Goal: Task Accomplishment & Management: Manage account settings

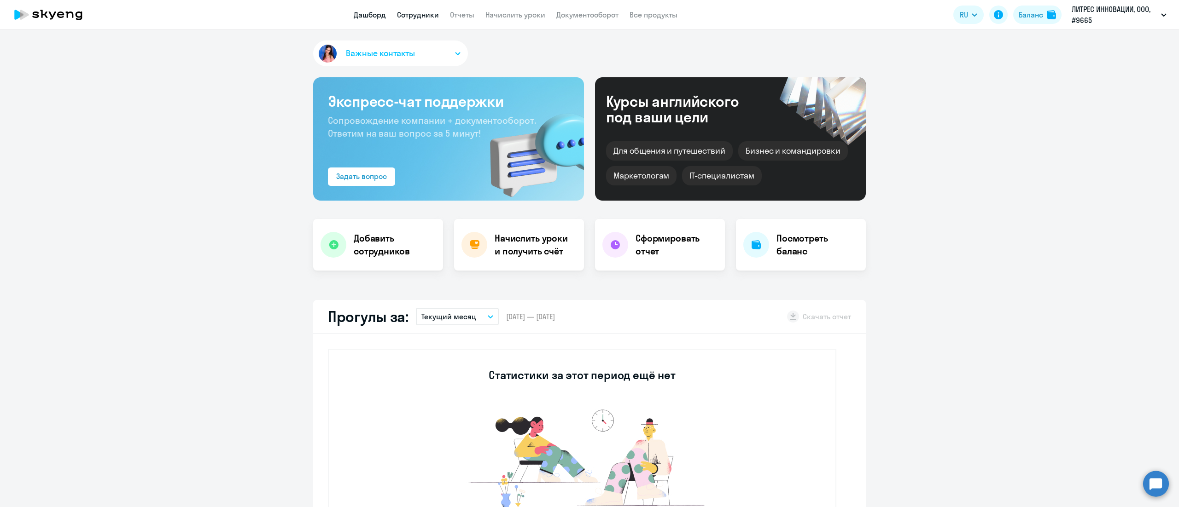
click at [414, 12] on link "Сотрудники" at bounding box center [418, 14] width 42 height 9
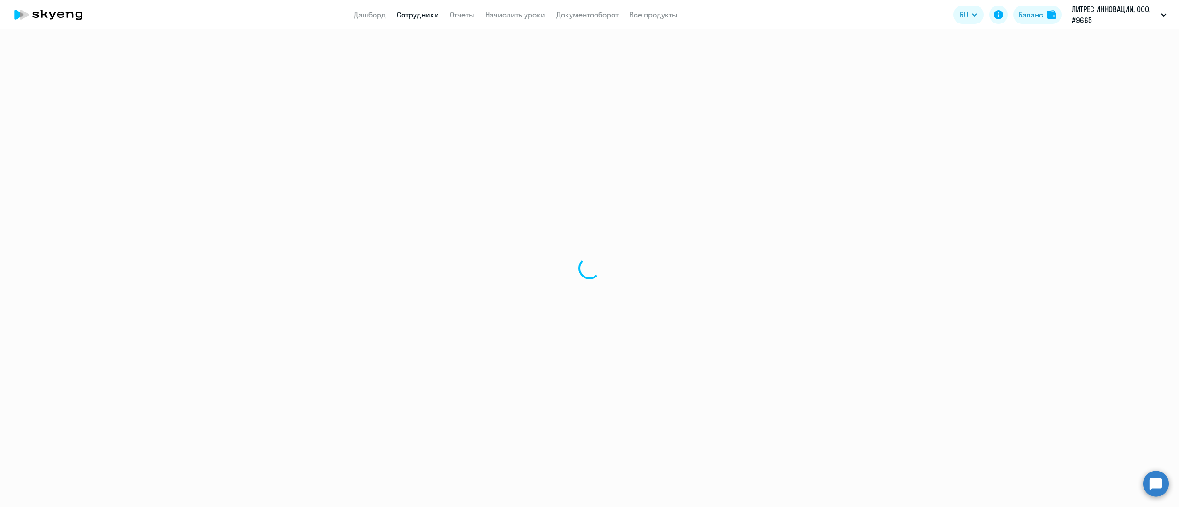
select select "30"
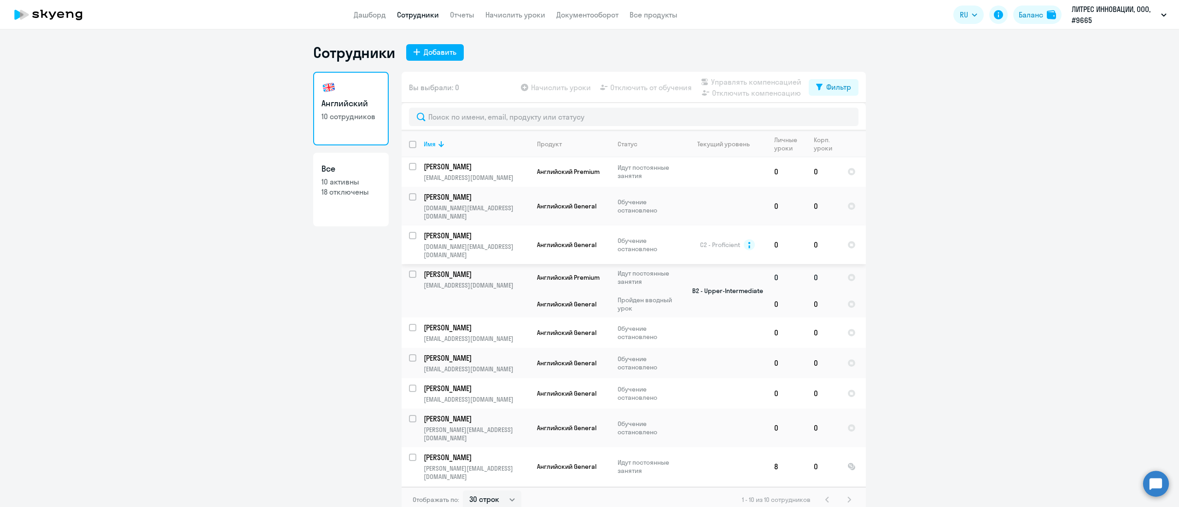
scroll to position [6, 0]
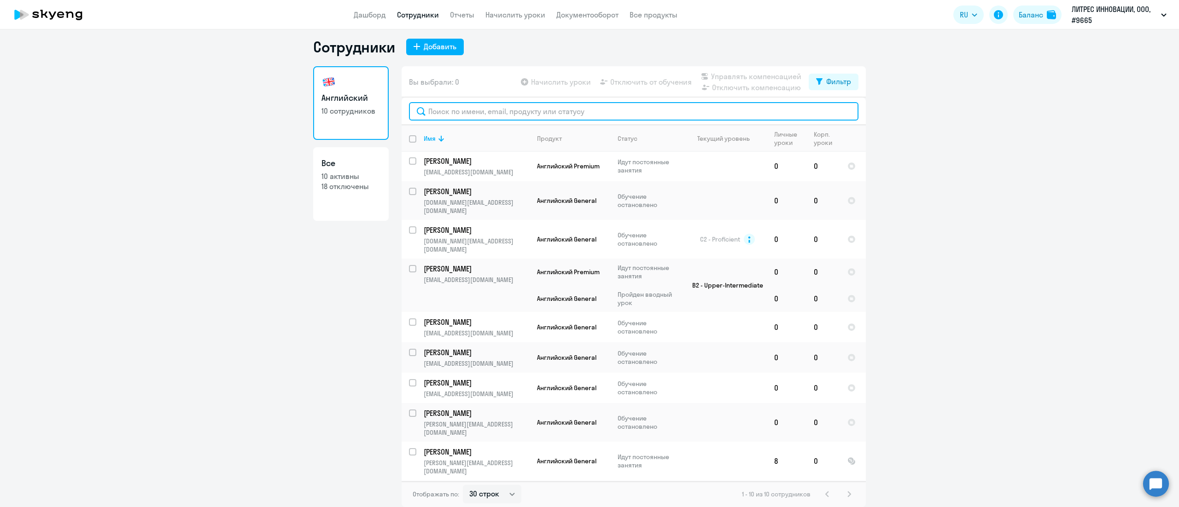
click at [453, 115] on input "text" at bounding box center [633, 111] width 449 height 18
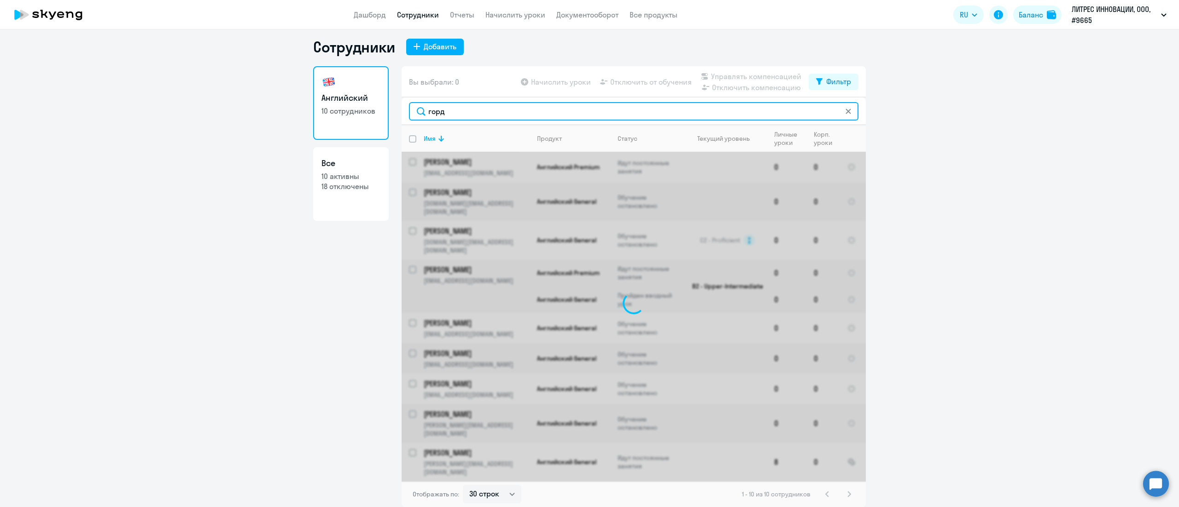
type input "горди"
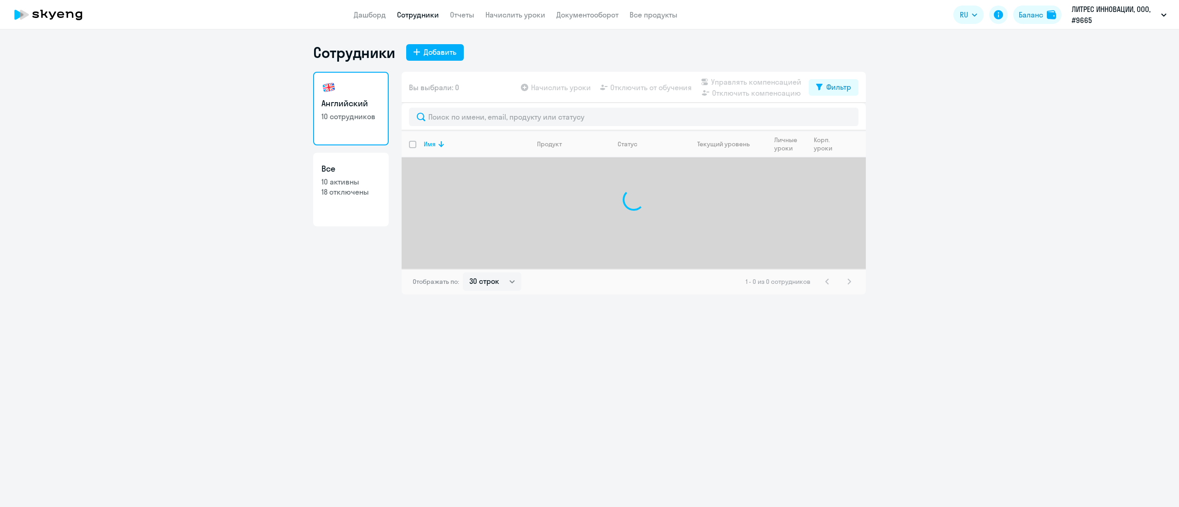
select select "30"
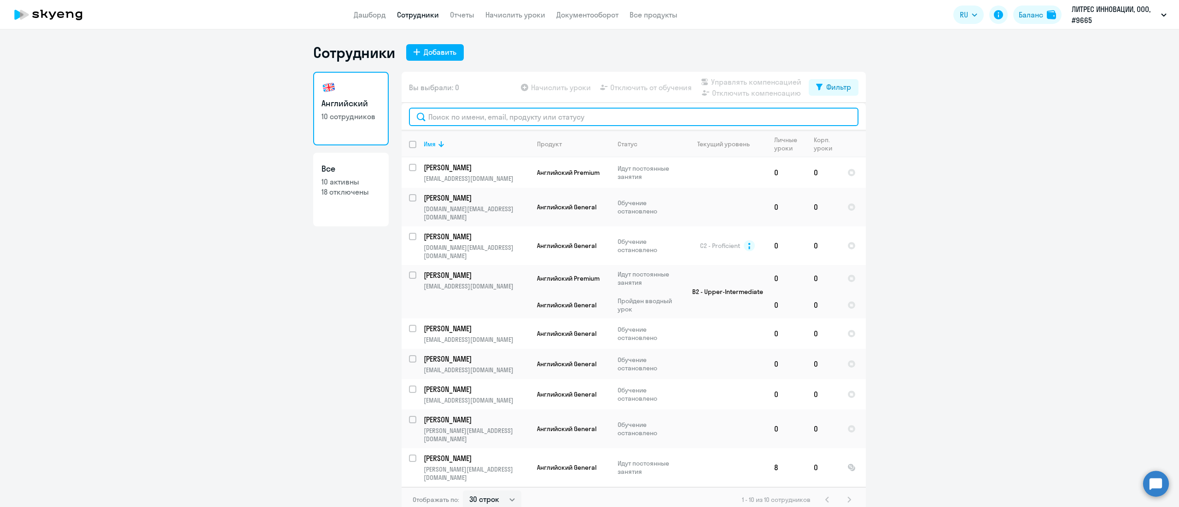
click at [496, 123] on input "text" at bounding box center [633, 117] width 449 height 18
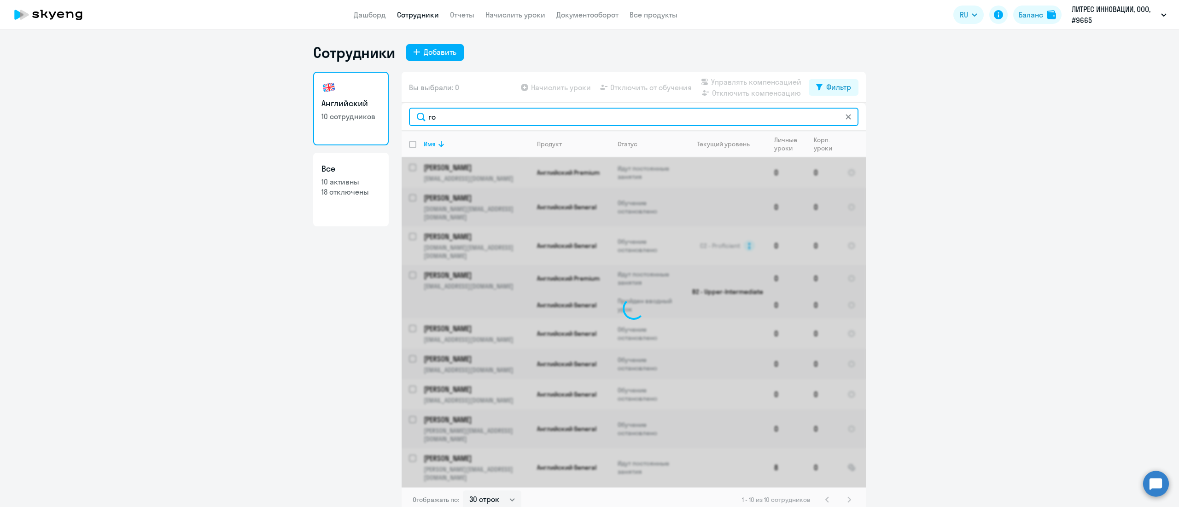
type input "гор"
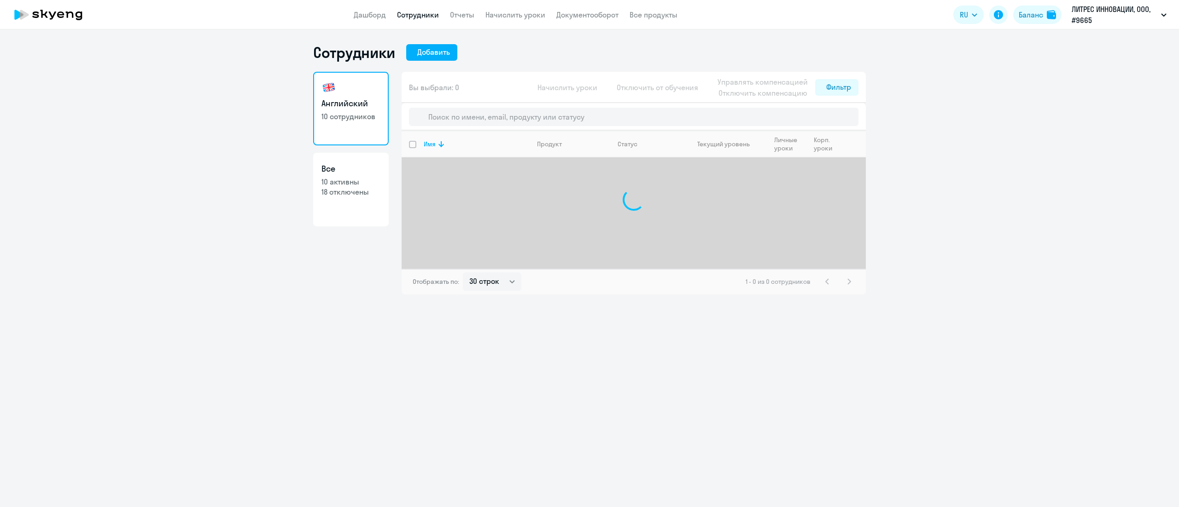
select select "30"
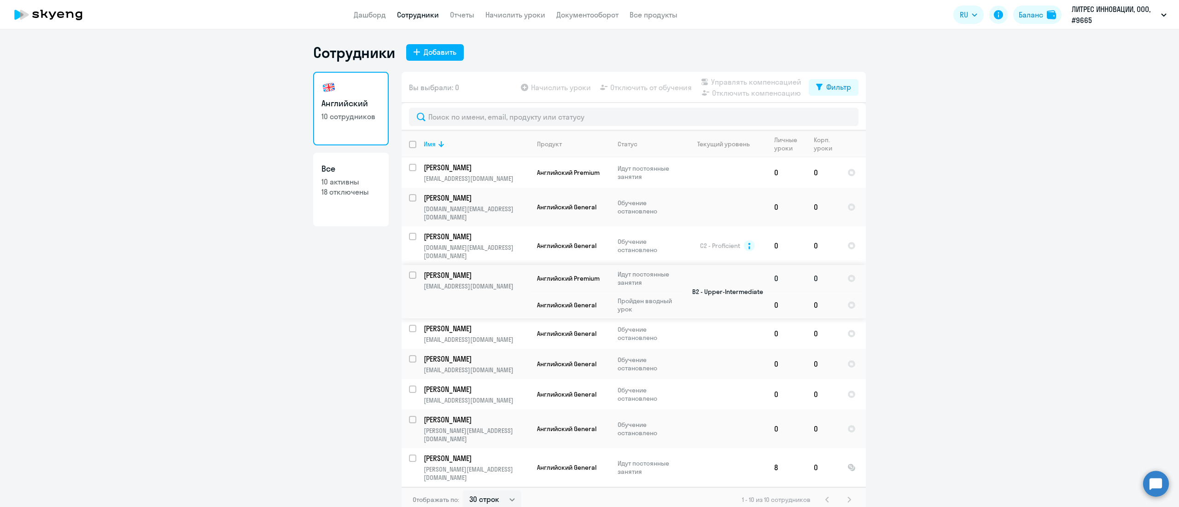
scroll to position [1, 0]
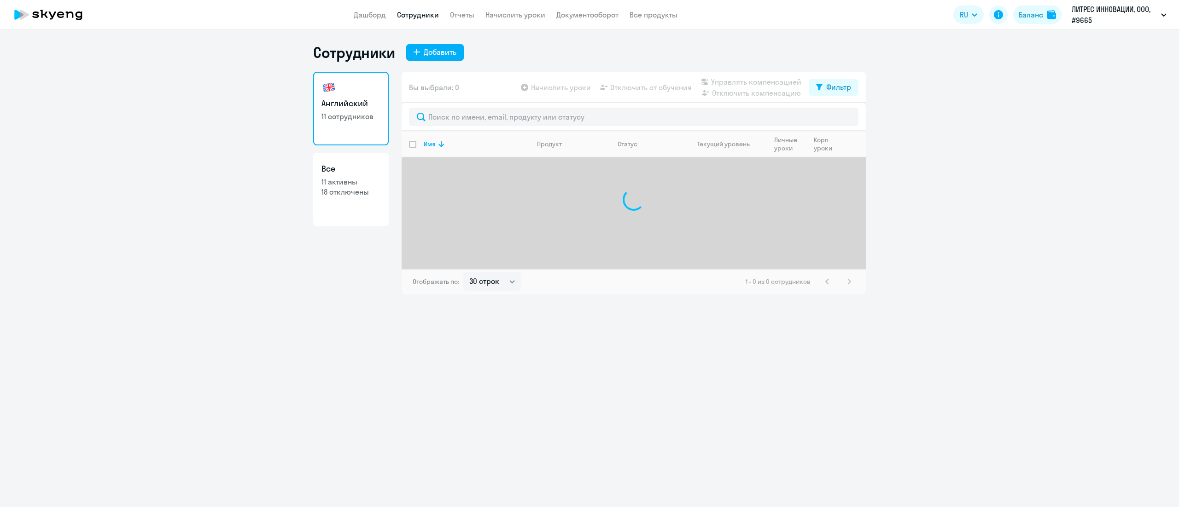
select select "30"
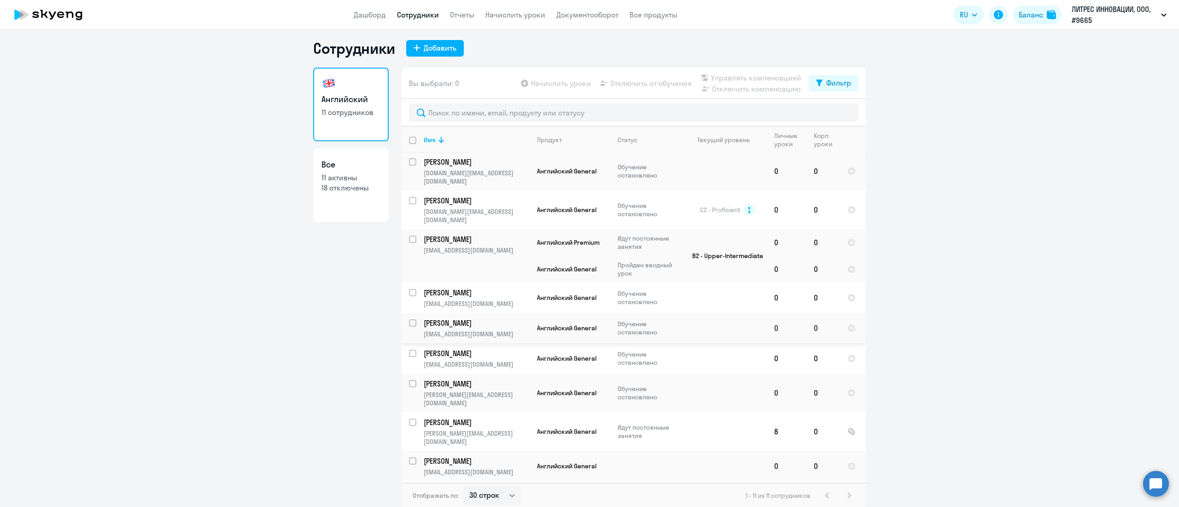
scroll to position [6, 0]
click at [528, 16] on link "Начислить уроки" at bounding box center [515, 14] width 60 height 9
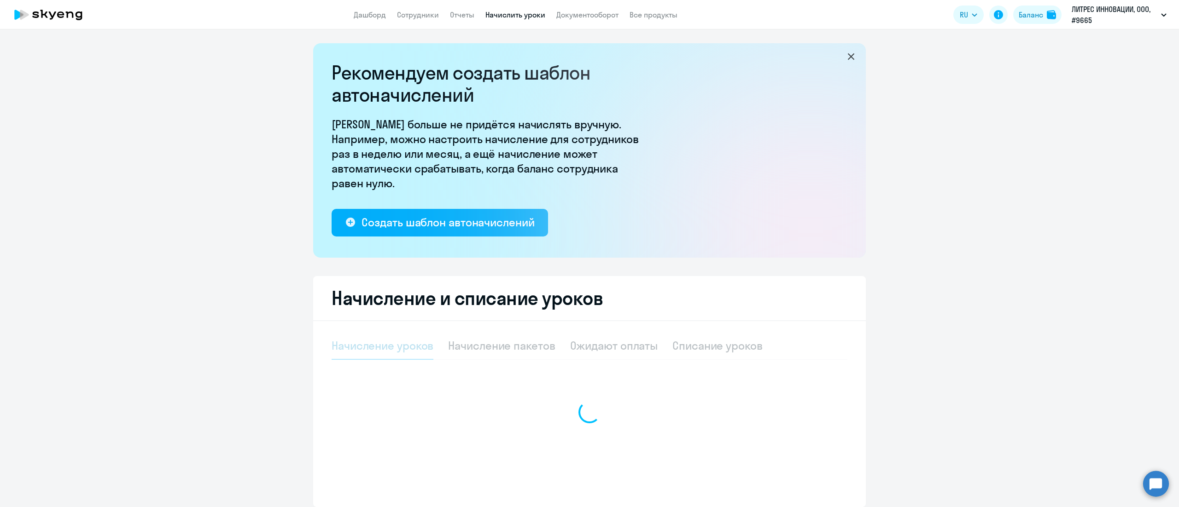
select select "10"
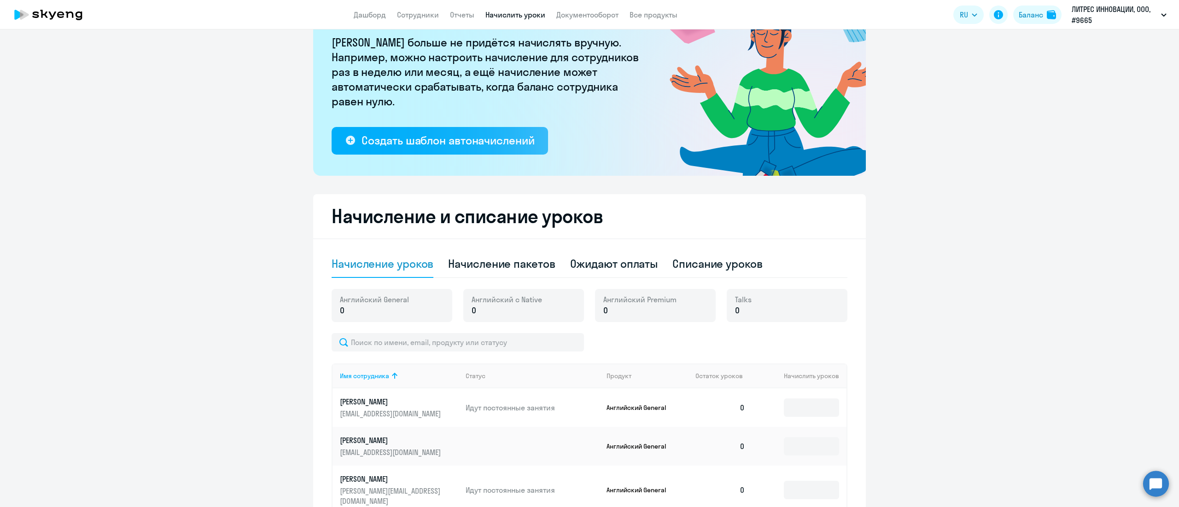
scroll to position [184, 0]
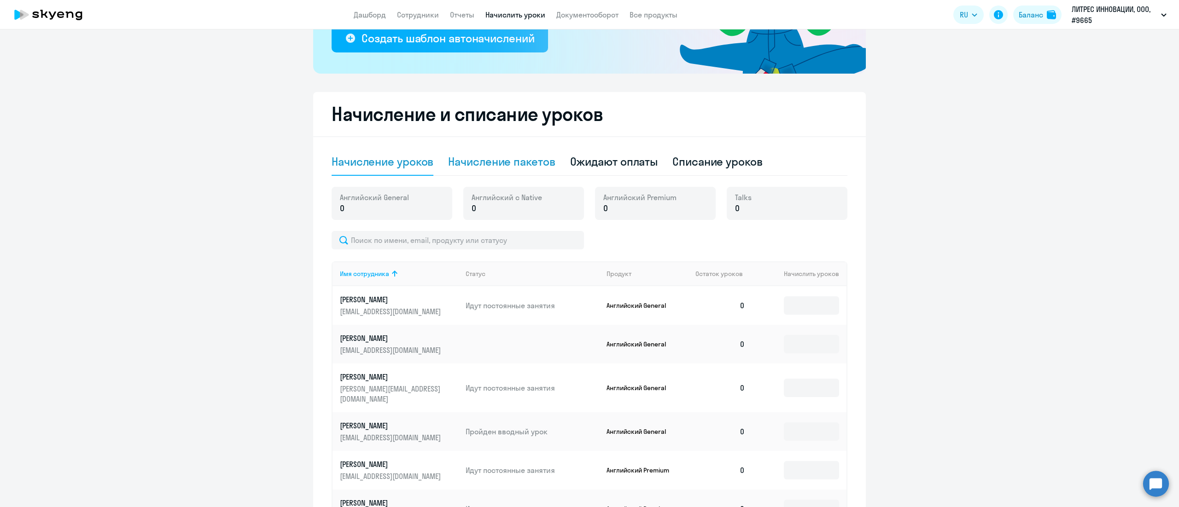
click at [523, 167] on div "Начисление пакетов" at bounding box center [501, 161] width 107 height 15
select select "10"
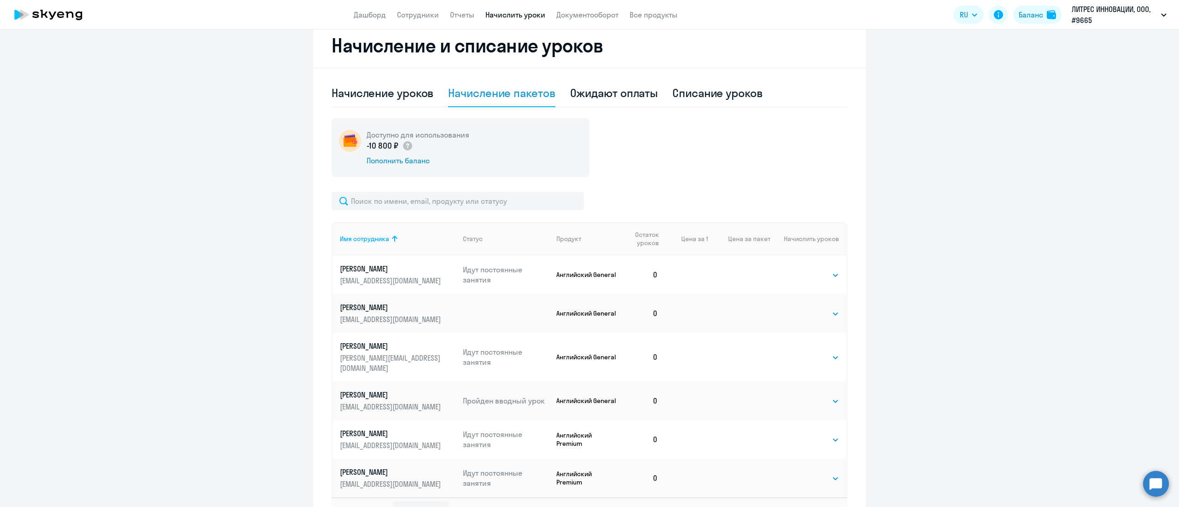
scroll to position [276, 0]
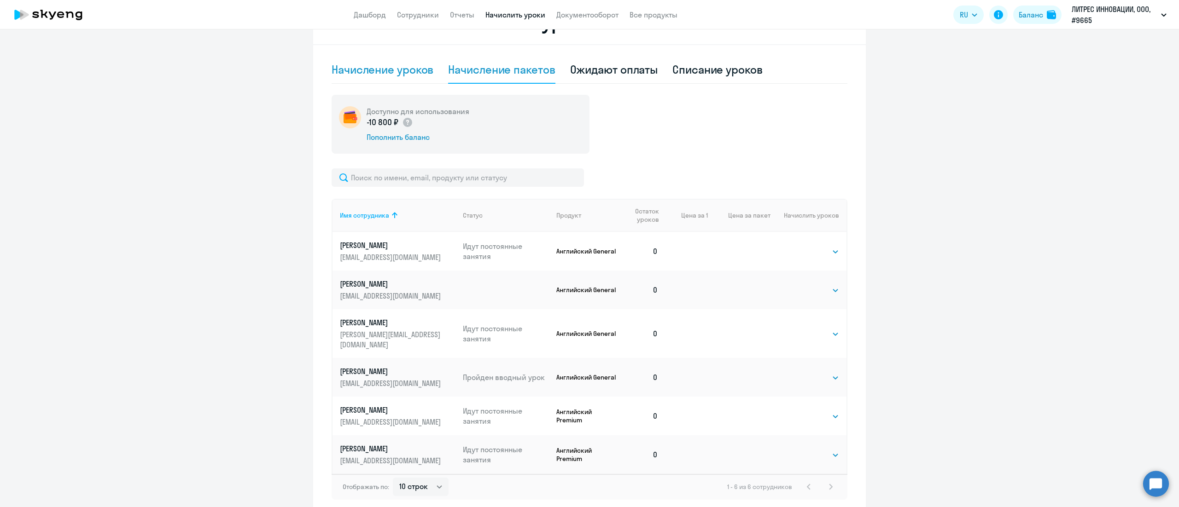
click at [389, 79] on div "Начисление уроков" at bounding box center [382, 70] width 102 height 28
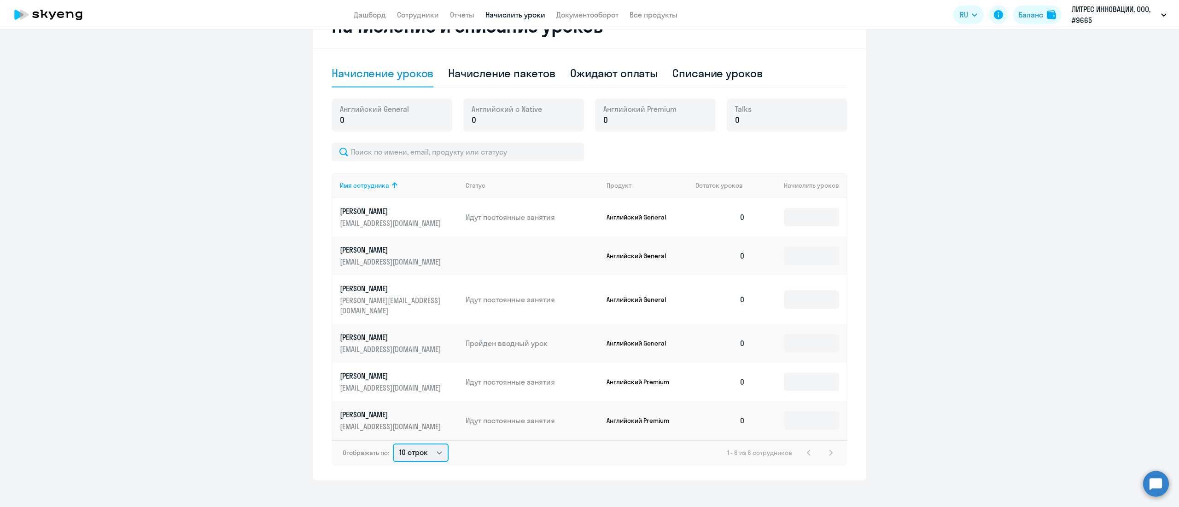
click at [432, 450] on select "10 строк 30 строк 50 строк" at bounding box center [421, 453] width 56 height 18
select select "50"
click at [393, 444] on select "10 строк 30 строк 50 строк" at bounding box center [421, 453] width 56 height 18
click at [466, 152] on input "text" at bounding box center [457, 152] width 252 height 18
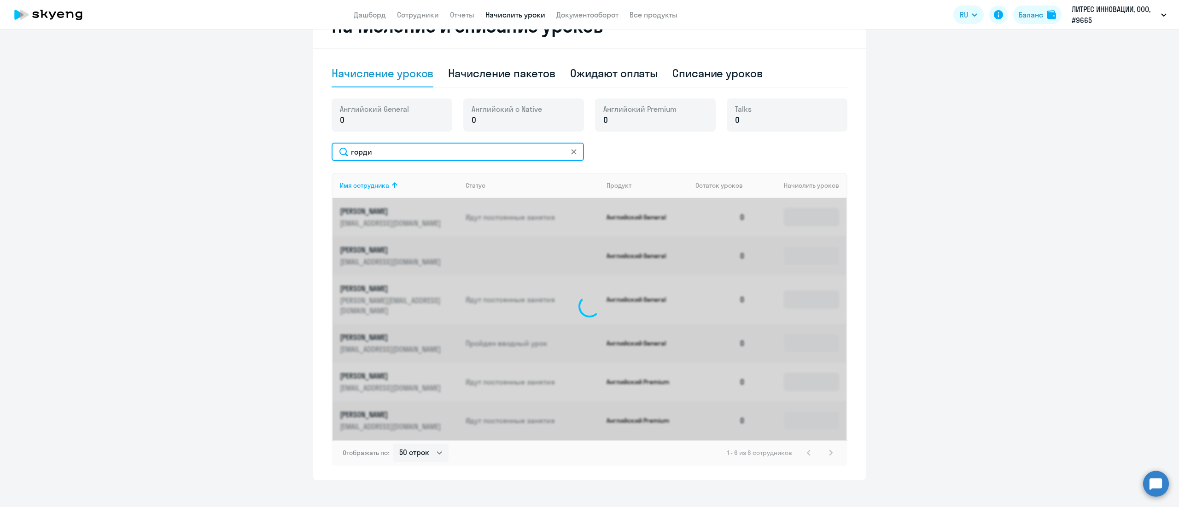
scroll to position [153, 0]
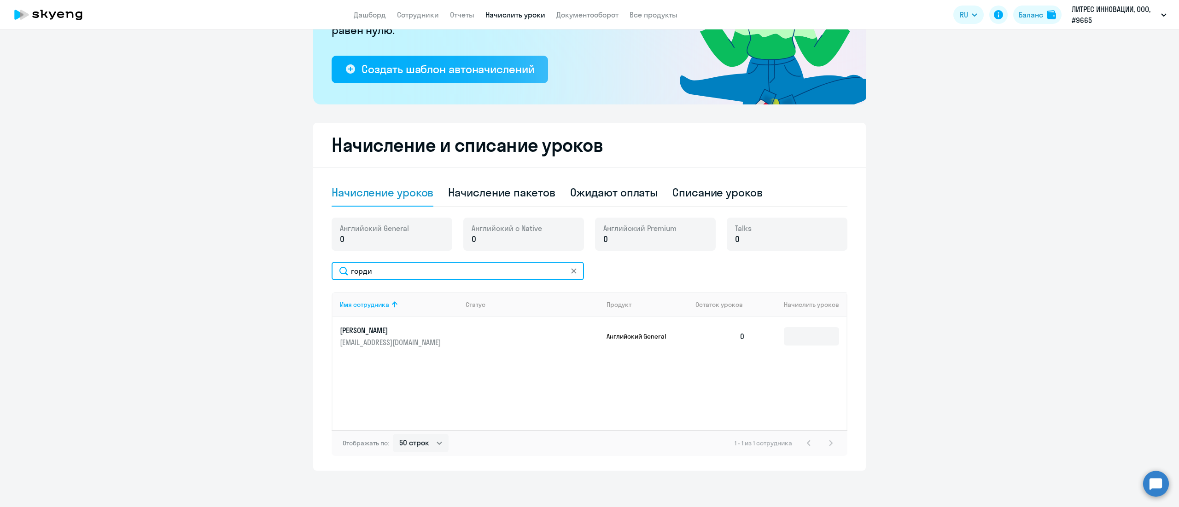
type input "горди"
